Goal: Task Accomplishment & Management: Manage account settings

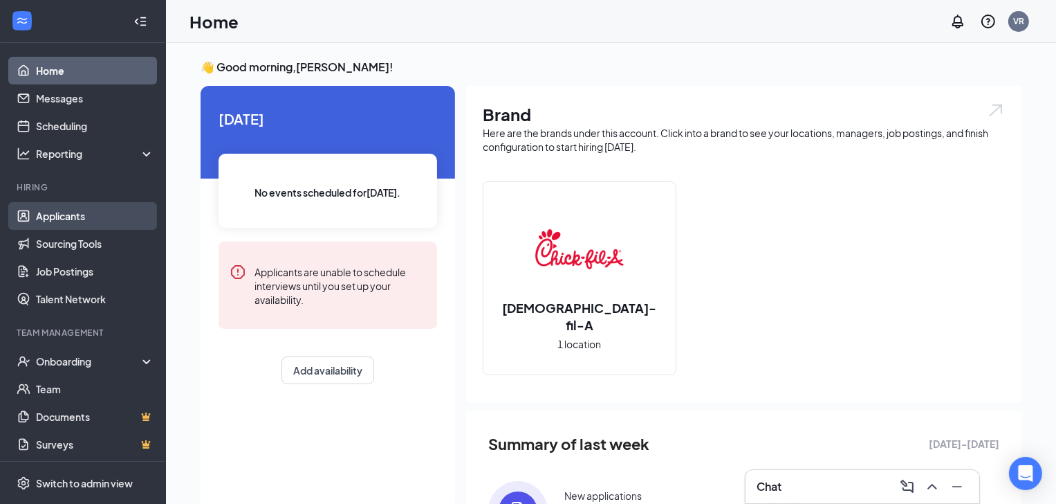
click at [65, 222] on link "Applicants" at bounding box center [95, 216] width 118 height 28
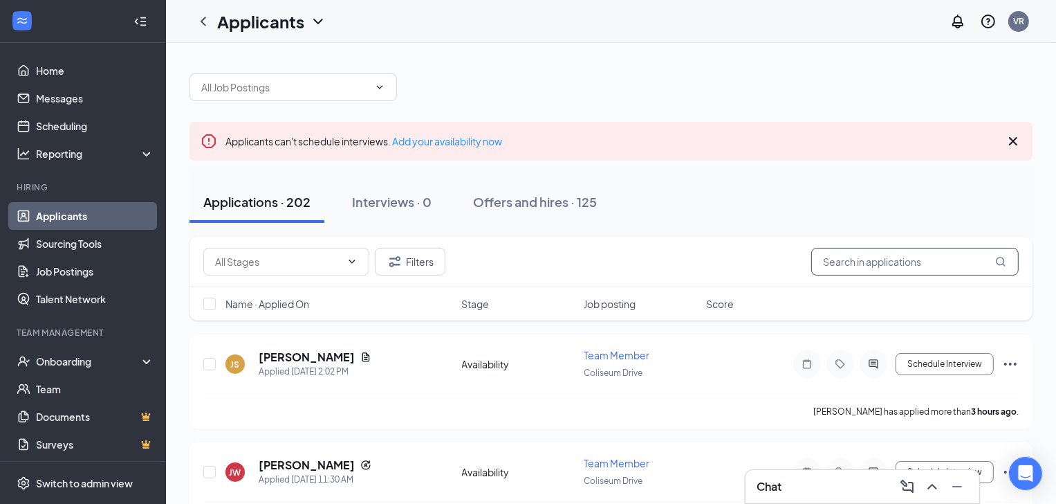
click at [880, 258] on input "text" at bounding box center [916, 262] width 208 height 28
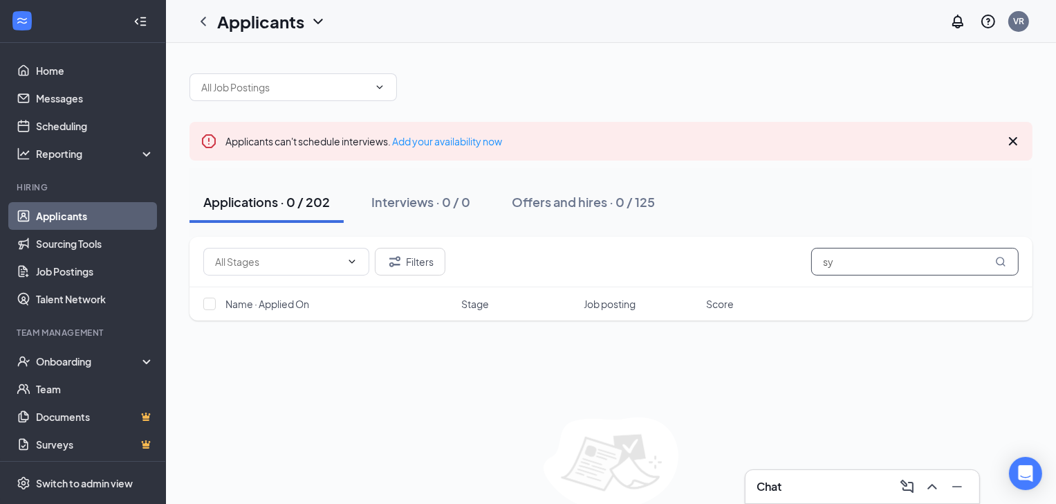
type input "s"
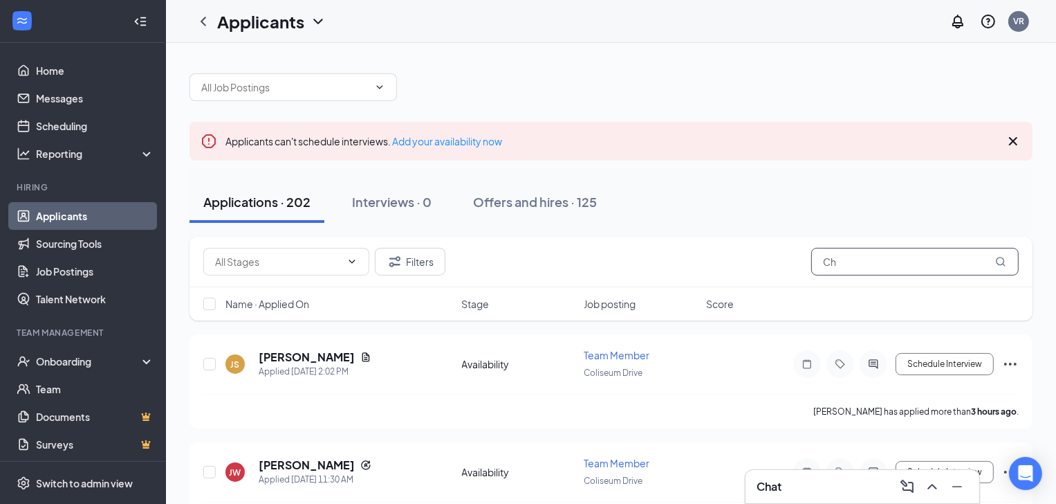
type input "C"
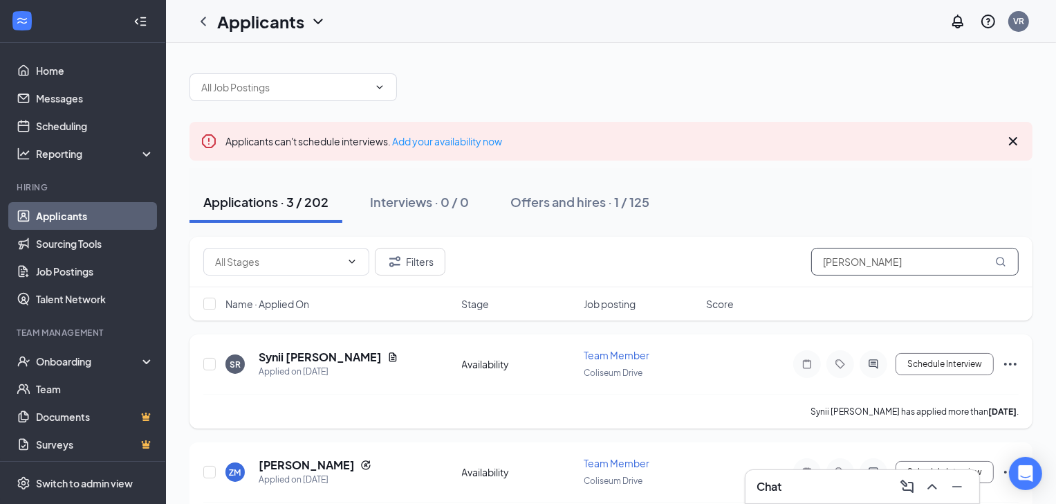
type input "[PERSON_NAME]"
click at [1007, 359] on icon "Ellipses" at bounding box center [1011, 364] width 17 height 17
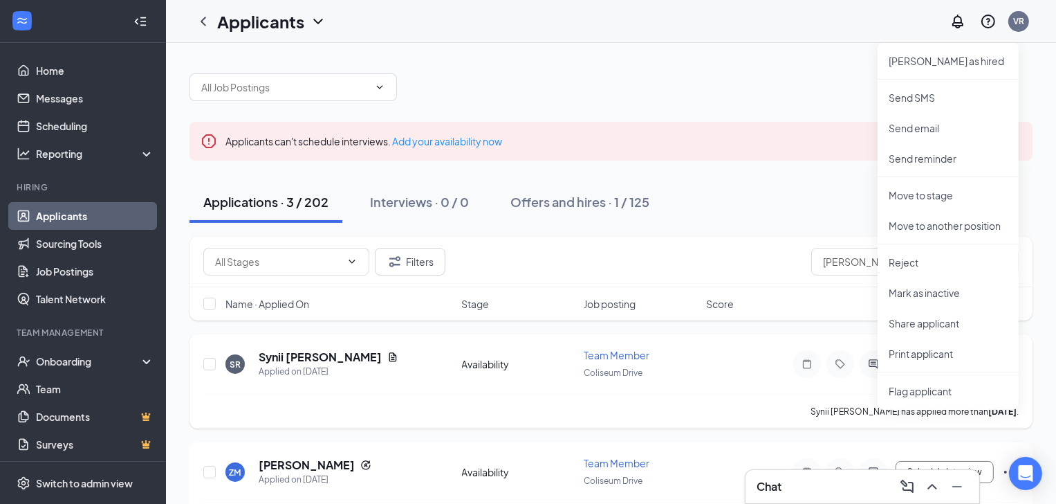
click at [807, 379] on div "SR [PERSON_NAME] Applied on [DATE] Availability Team Member Coliseum Drive Sche…" at bounding box center [611, 371] width 816 height 46
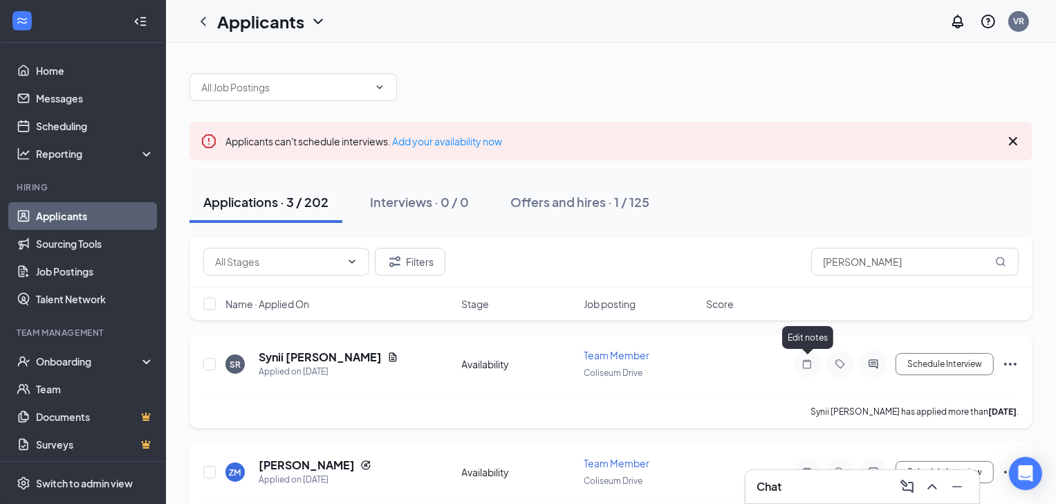
click at [807, 367] on icon "Note" at bounding box center [807, 363] width 8 height 9
